Goal: Check status: Check status

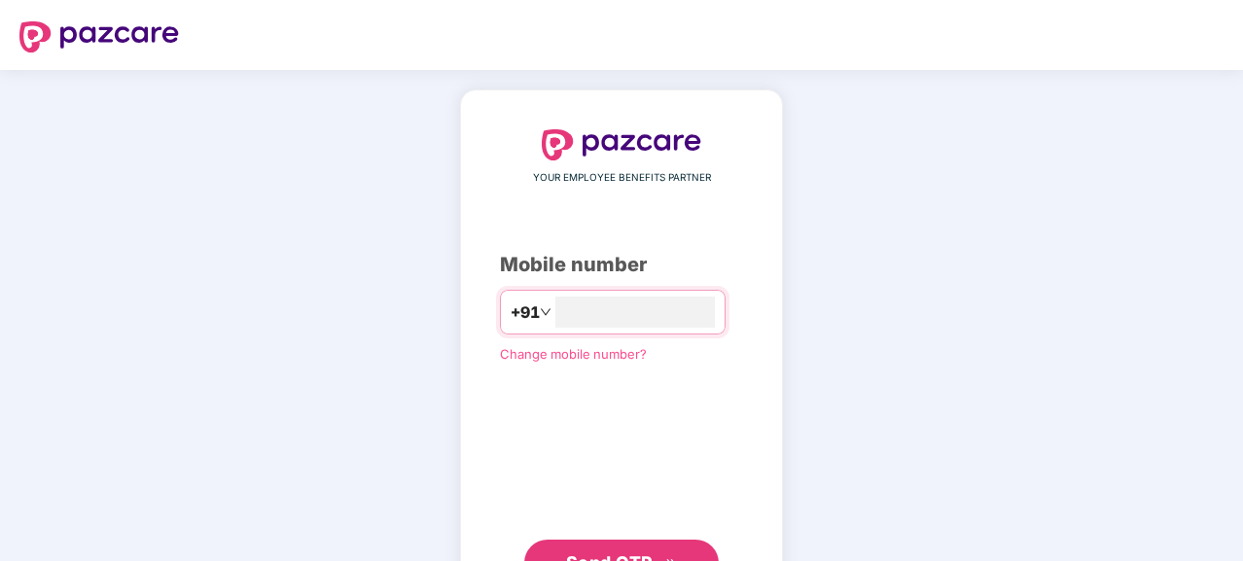
type input "**********"
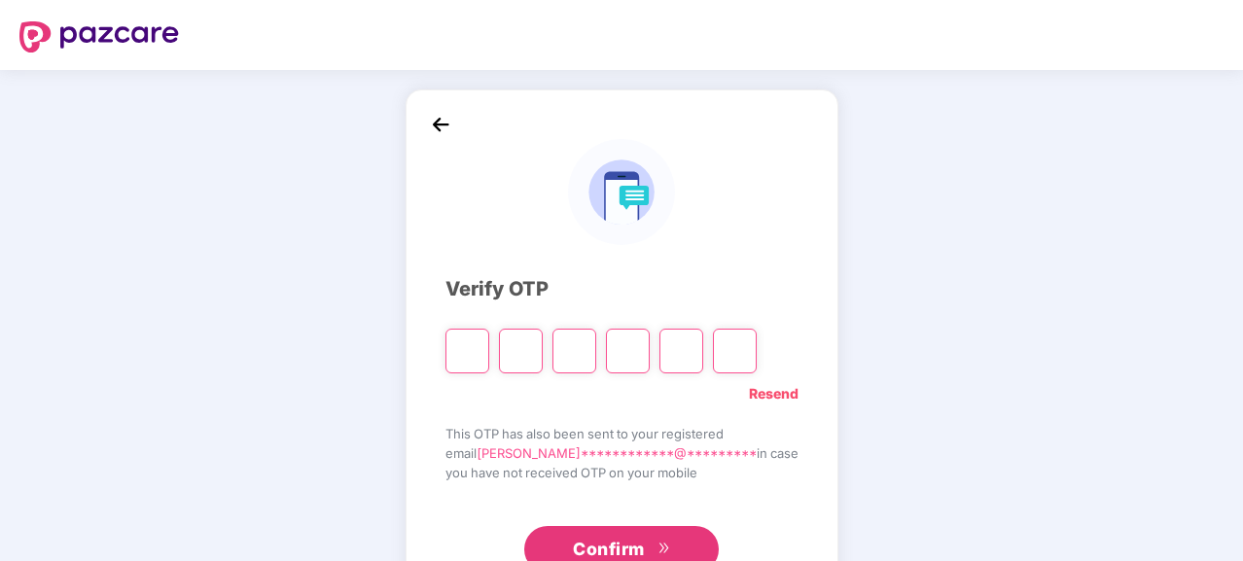
type input "*"
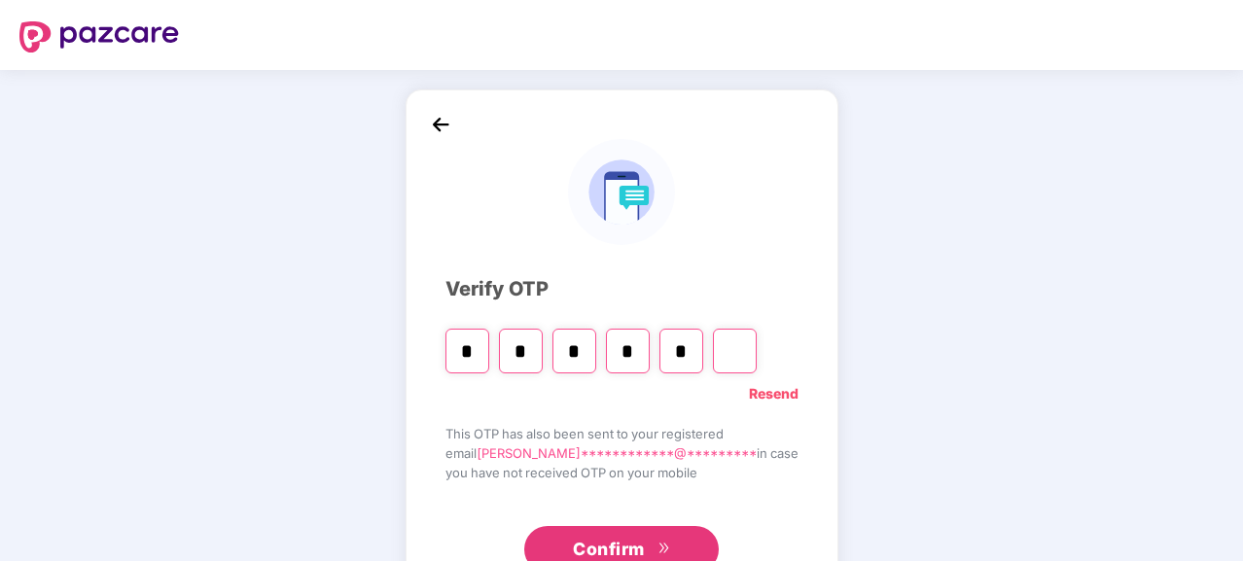
type input "*"
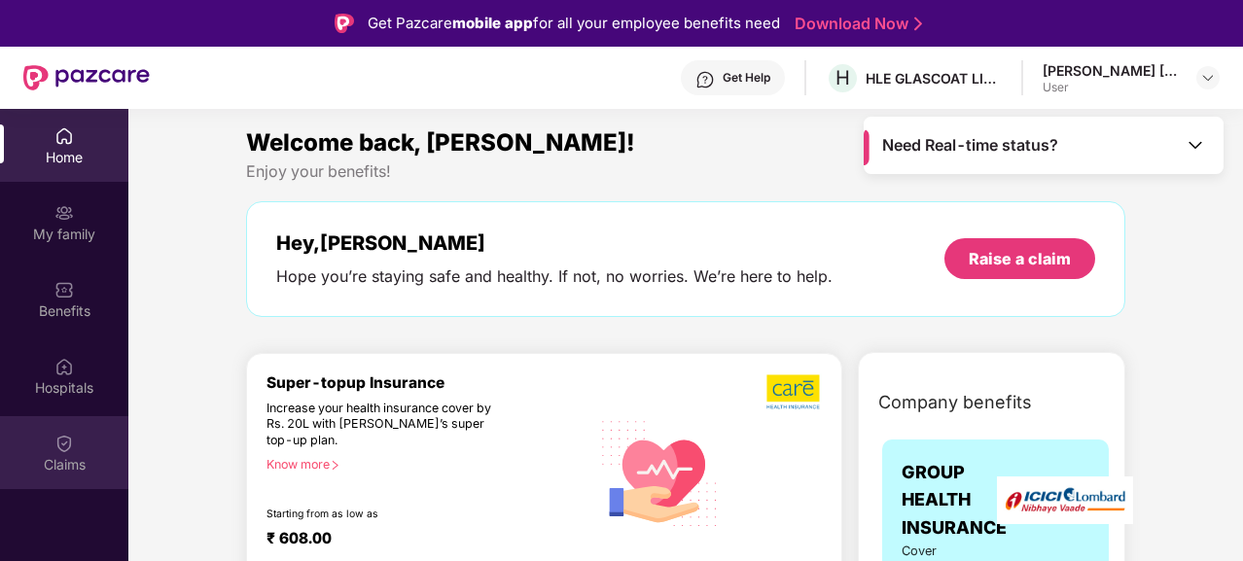
click at [54, 445] on div "Claims" at bounding box center [64, 452] width 128 height 73
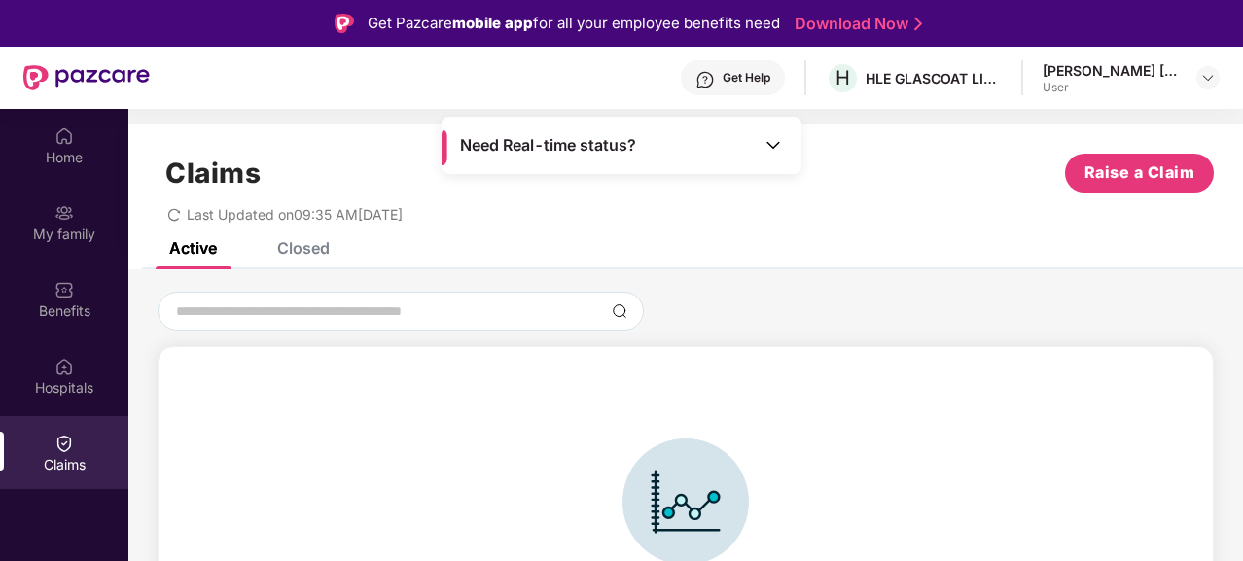
click at [319, 246] on div "Closed" at bounding box center [303, 247] width 53 height 19
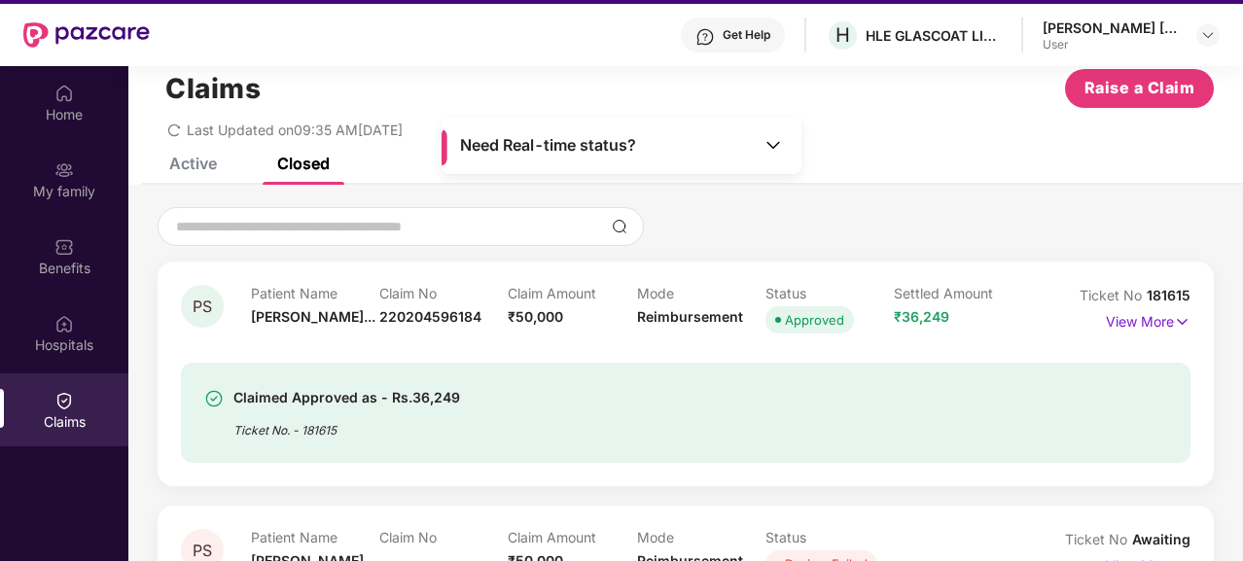
scroll to position [109, 0]
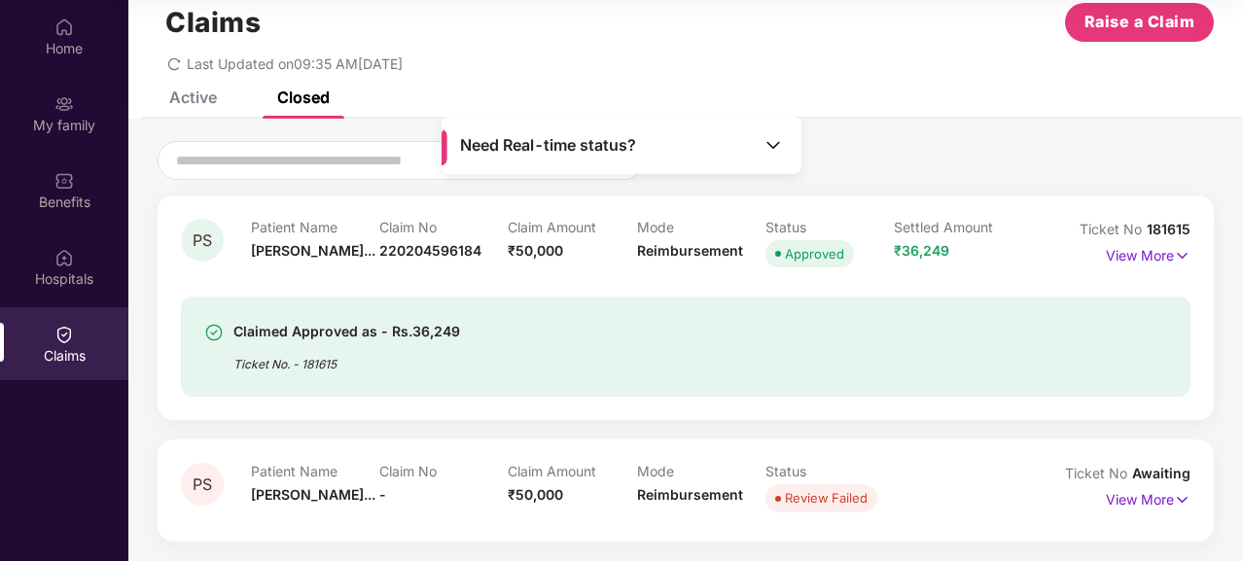
click at [781, 502] on span "Review Failed" at bounding box center [822, 497] width 112 height 27
click at [1176, 499] on img at bounding box center [1182, 499] width 17 height 21
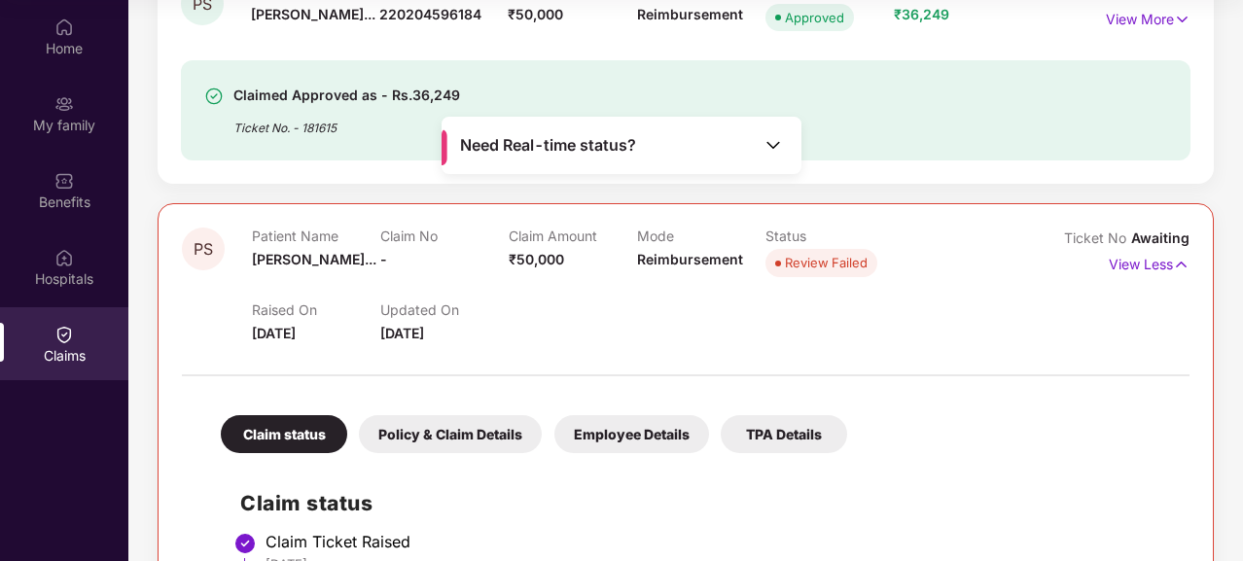
scroll to position [144, 0]
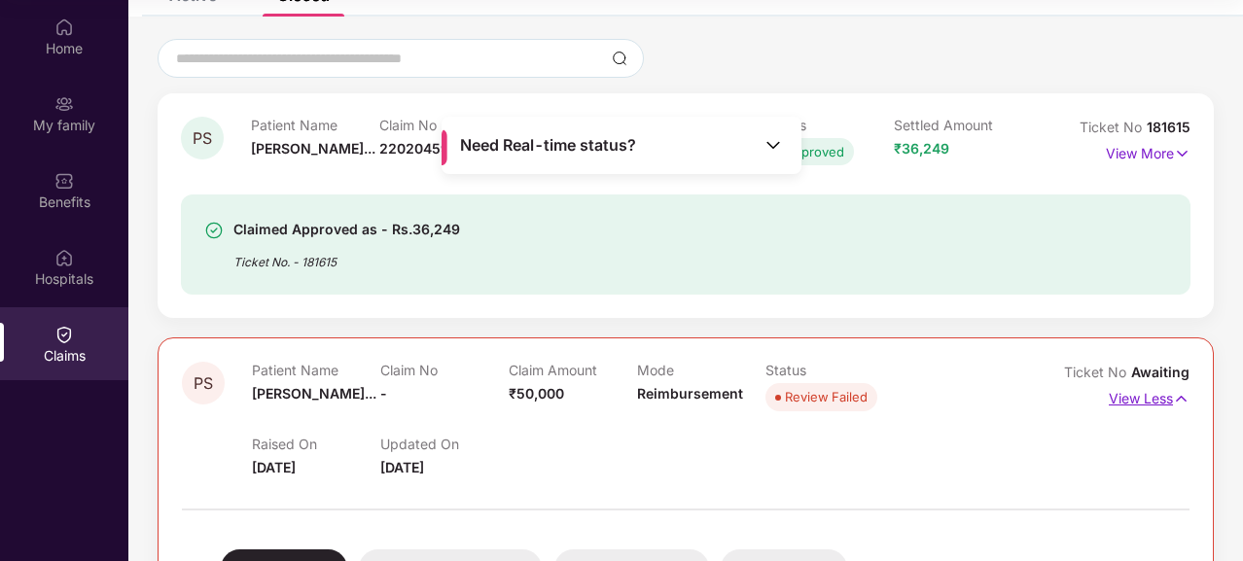
click at [1182, 397] on img at bounding box center [1181, 398] width 17 height 21
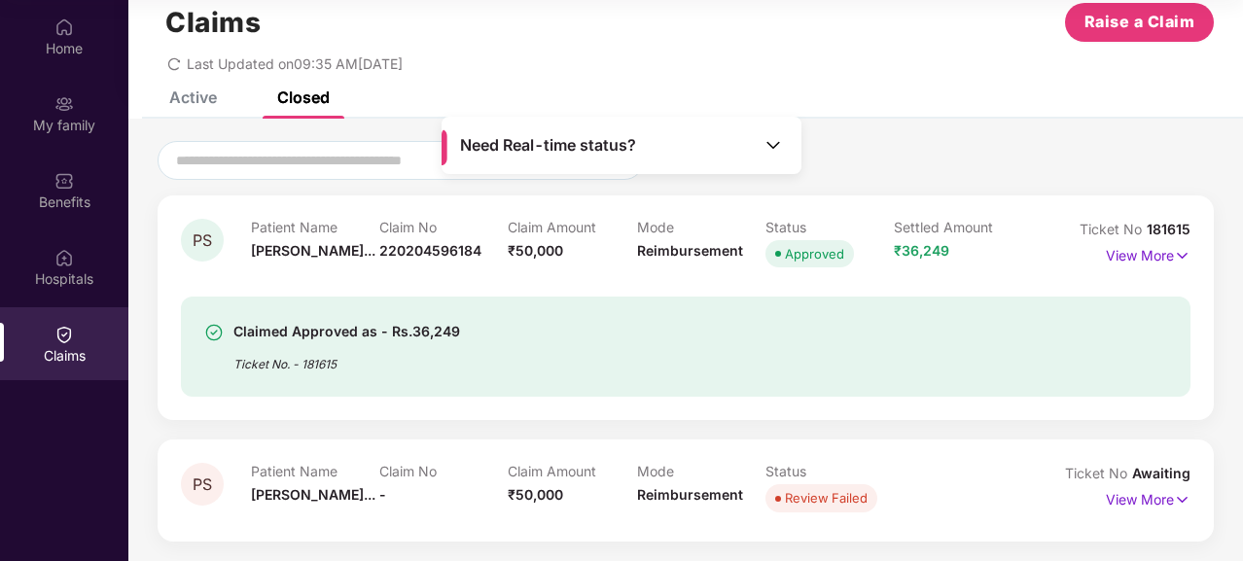
scroll to position [42, 0]
click at [1181, 256] on img at bounding box center [1182, 255] width 17 height 21
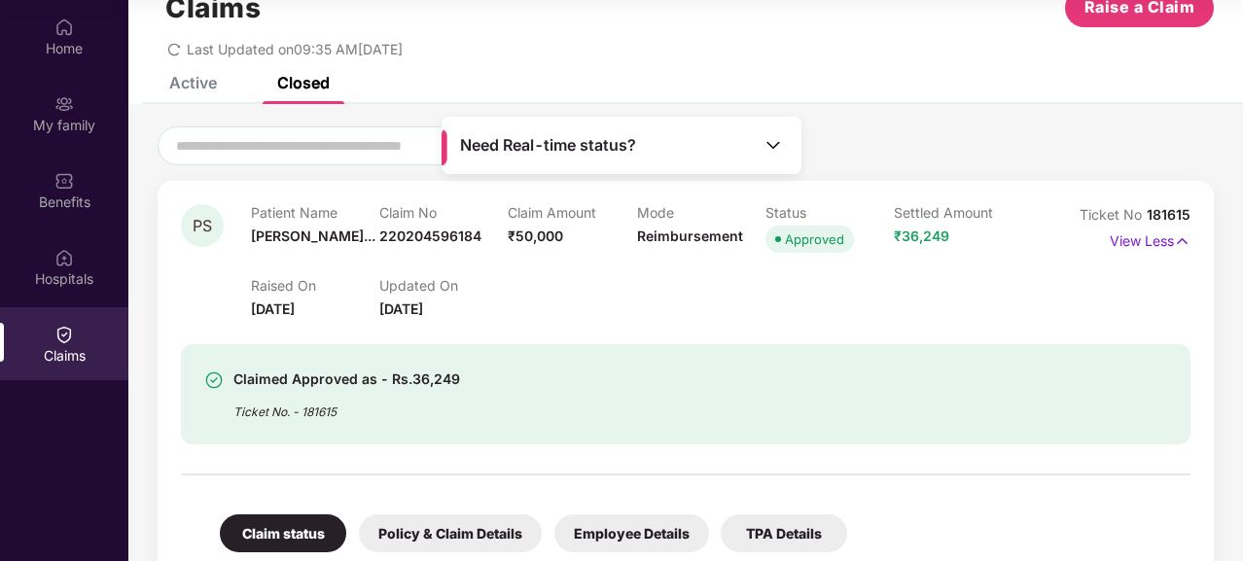
scroll to position [0, 0]
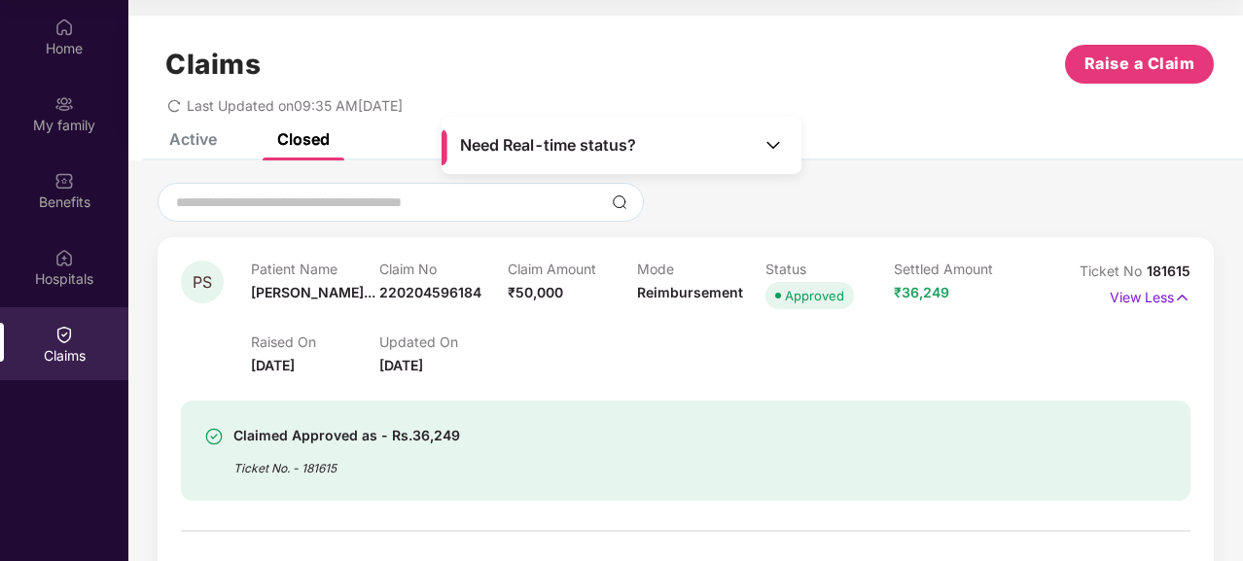
drag, startPoint x: 144, startPoint y: 112, endPoint x: 195, endPoint y: 142, distance: 58.9
click at [144, 113] on div "Claims Raise a Claim Last Updated on 09:35 AM[DATE]" at bounding box center [685, 75] width 1115 height 118
click at [210, 146] on div "Active" at bounding box center [193, 138] width 48 height 19
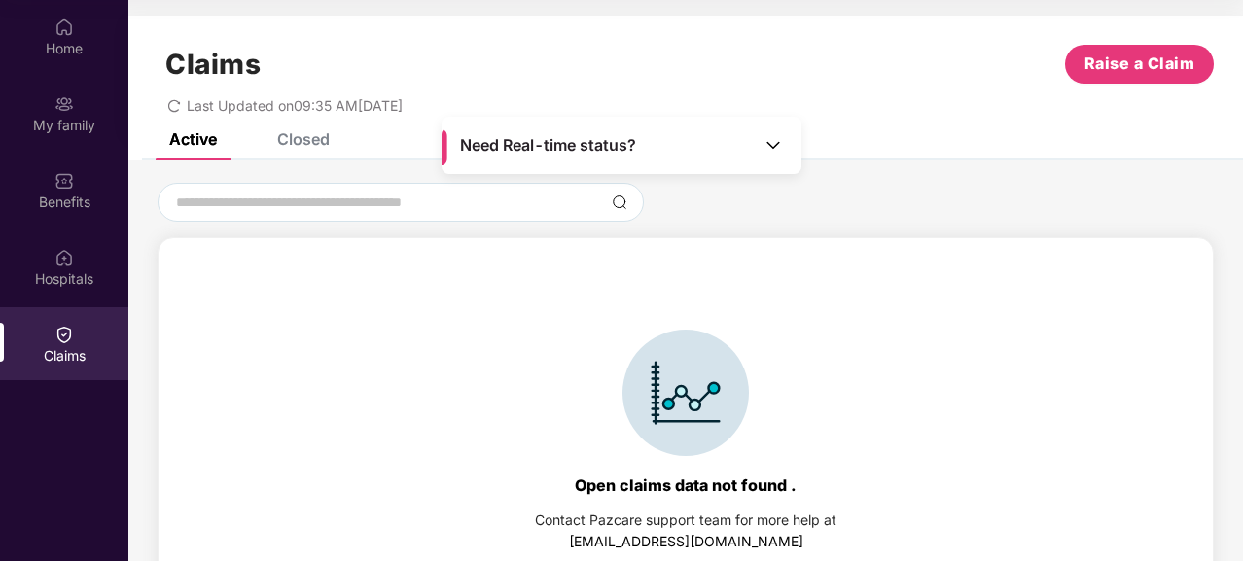
click at [286, 138] on div "Closed" at bounding box center [303, 138] width 53 height 19
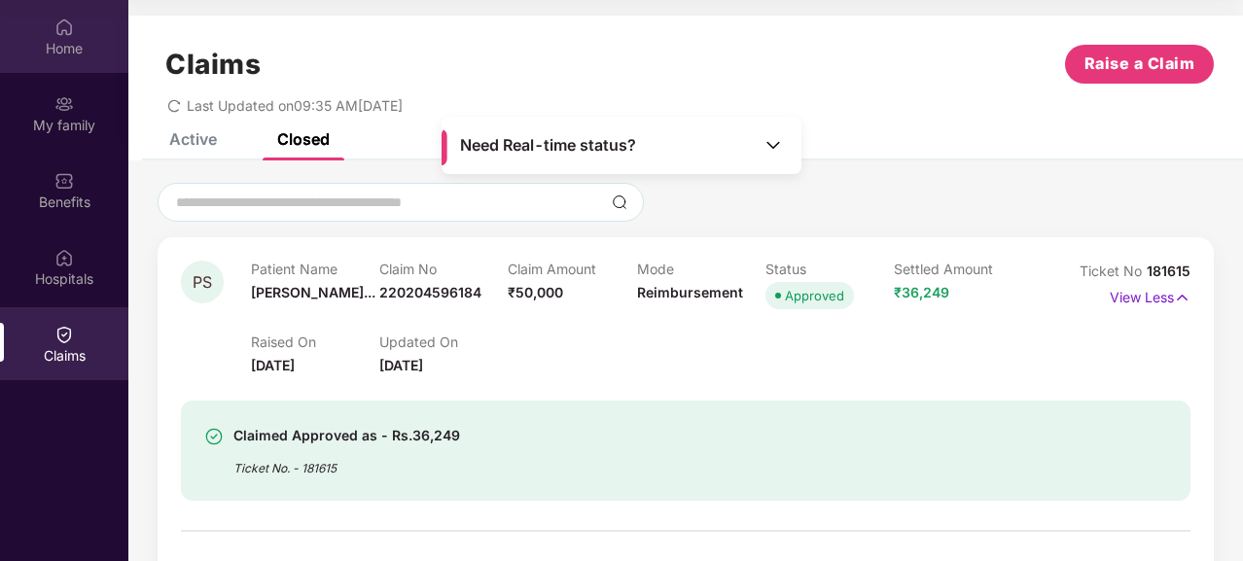
click at [71, 32] on img at bounding box center [63, 27] width 19 height 19
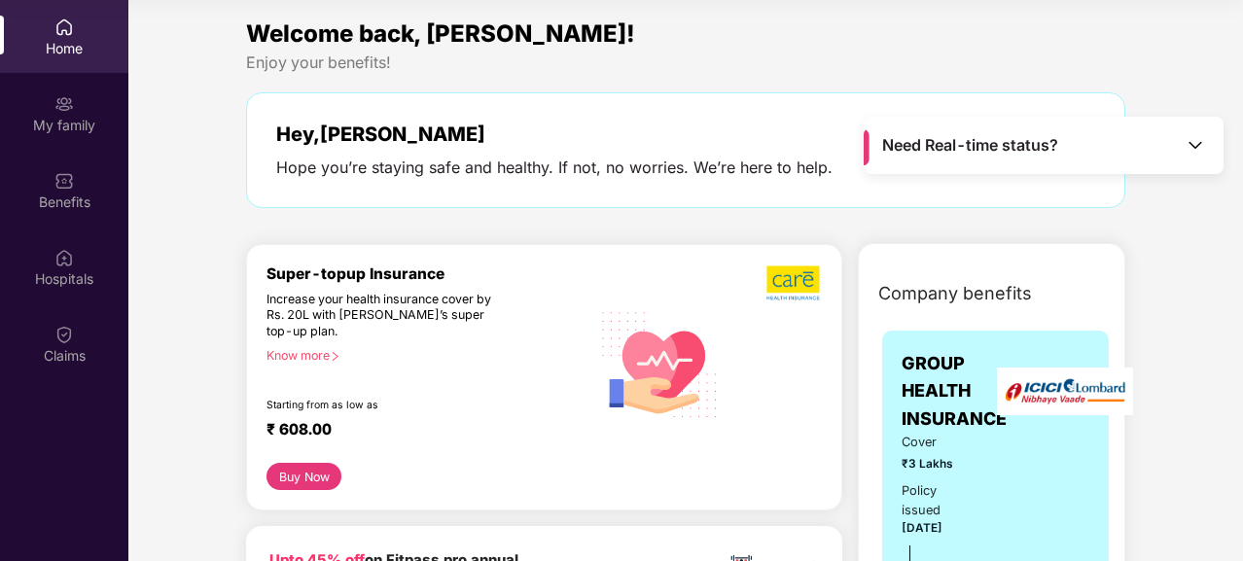
drag, startPoint x: 937, startPoint y: 10, endPoint x: 789, endPoint y: 42, distance: 151.3
click at [789, 42] on div "Welcome back, [PERSON_NAME]!" at bounding box center [685, 34] width 879 height 37
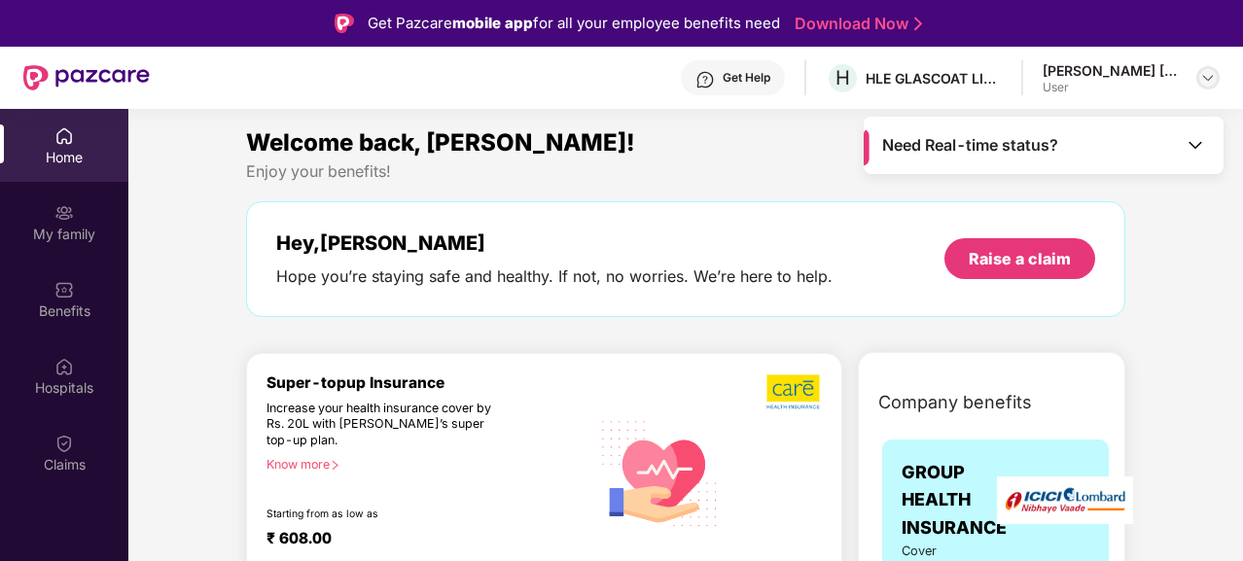
click at [1209, 83] on img at bounding box center [1209, 78] width 16 height 16
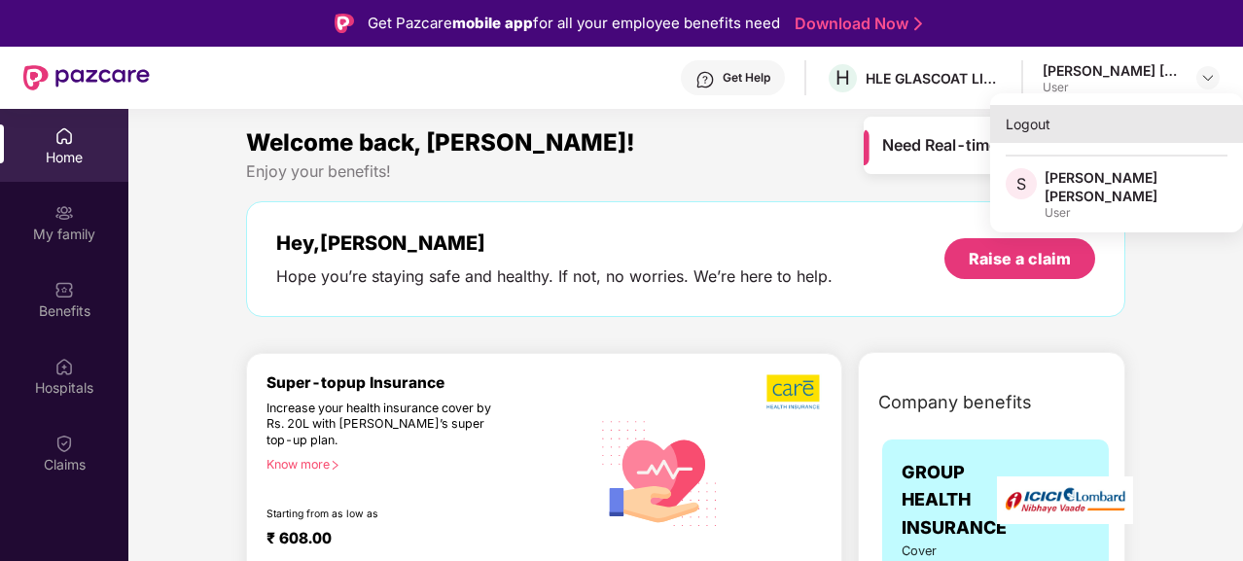
click at [1035, 122] on div "Logout" at bounding box center [1116, 124] width 253 height 38
